Goal: Navigation & Orientation: Find specific page/section

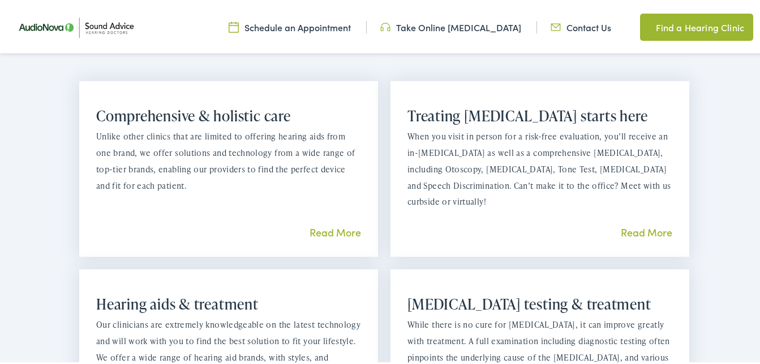
scroll to position [793, 0]
click at [331, 232] on link "Read More" at bounding box center [336, 229] width 52 height 14
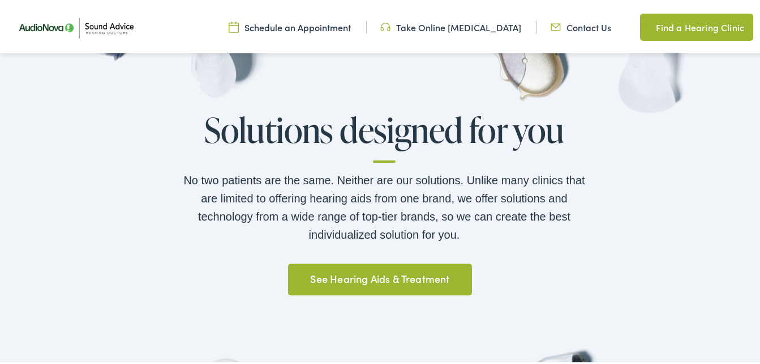
scroll to position [806, 0]
click at [382, 275] on link "See Hearing Aids & Treatment" at bounding box center [380, 278] width 184 height 32
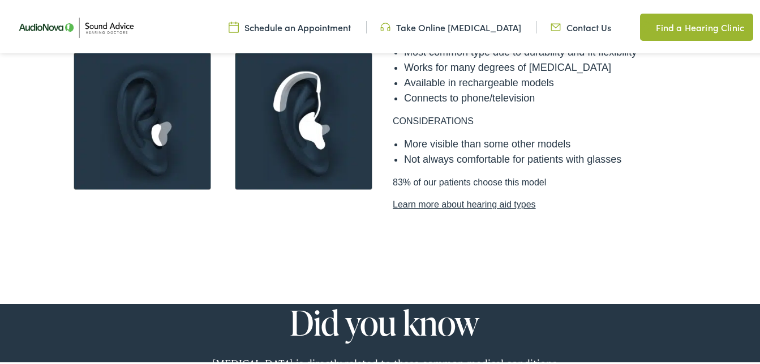
scroll to position [1132, 0]
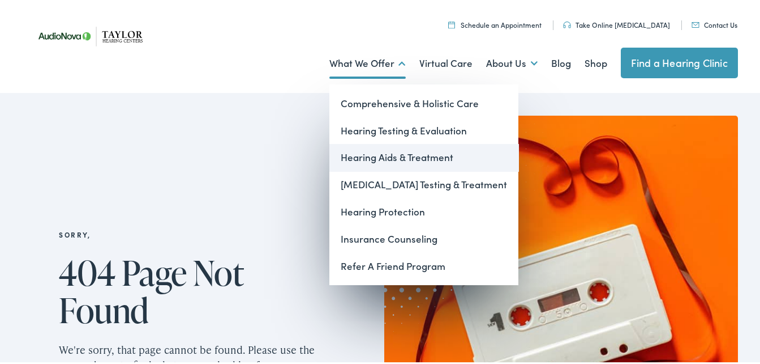
click at [406, 157] on link "Hearing Aids & Treatment" at bounding box center [424, 155] width 189 height 27
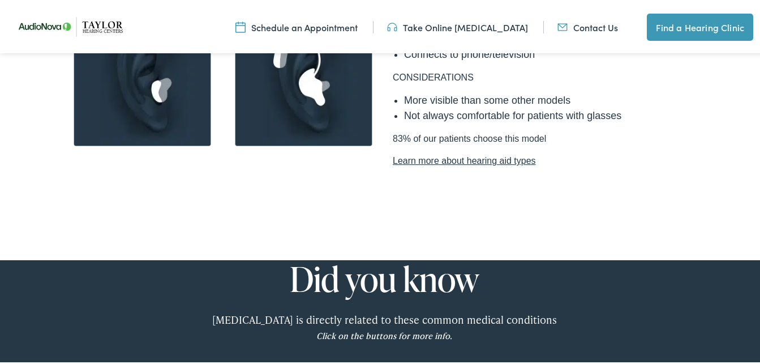
scroll to position [1246, 0]
